Goal: Navigation & Orientation: Go to known website

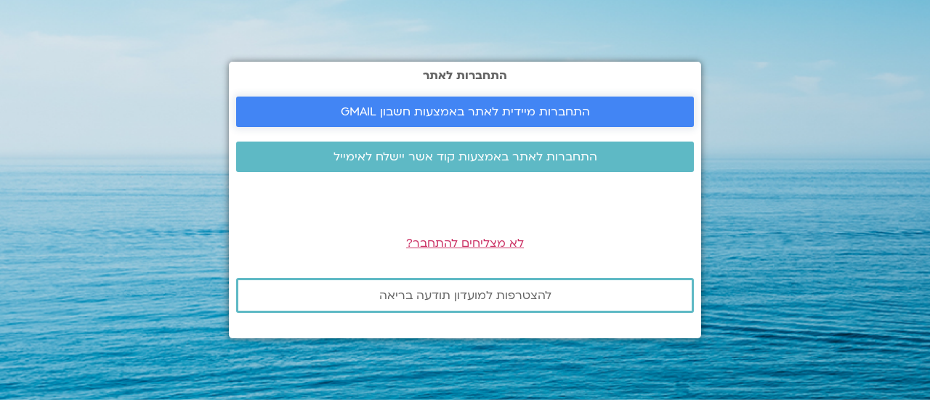
click at [583, 108] on span "התחברות מיידית לאתר באמצעות חשבון GMAIL" at bounding box center [465, 111] width 249 height 13
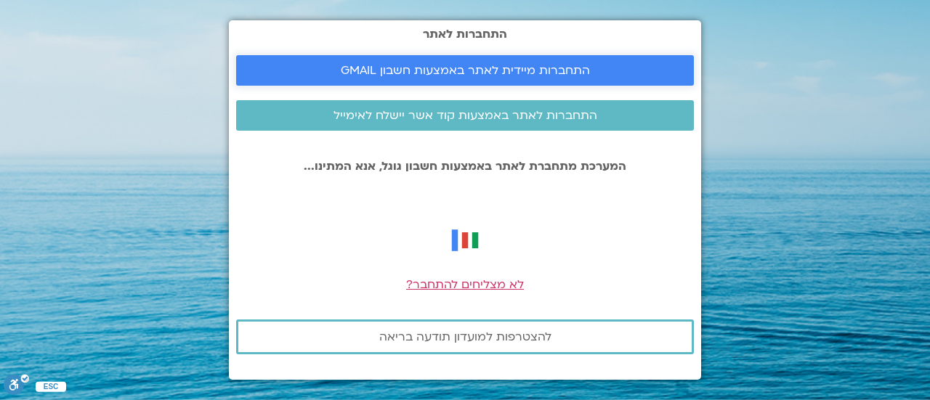
click at [467, 75] on span "התחברות מיידית לאתר באמצעות חשבון GMAIL" at bounding box center [465, 70] width 249 height 13
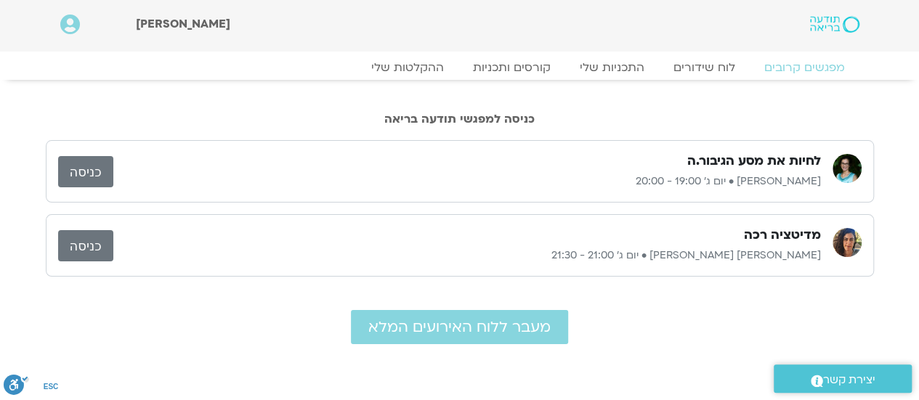
click at [70, 174] on link "כניסה" at bounding box center [85, 171] width 55 height 31
